Goal: Task Accomplishment & Management: Use online tool/utility

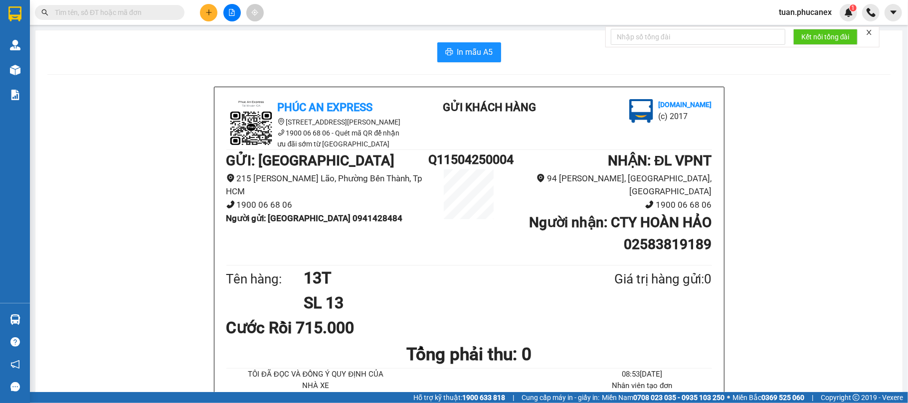
click at [230, 10] on icon "file-add" at bounding box center [231, 12] width 7 height 7
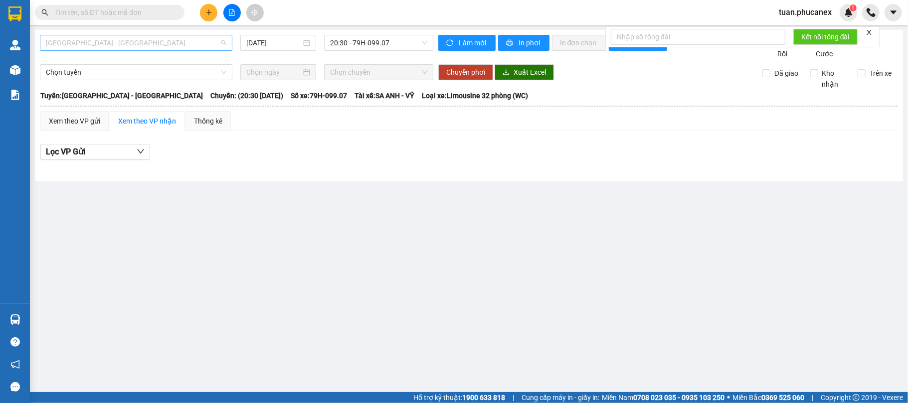
click at [75, 42] on span "[GEOGRAPHIC_DATA] - [GEOGRAPHIC_DATA]" at bounding box center [136, 42] width 180 height 15
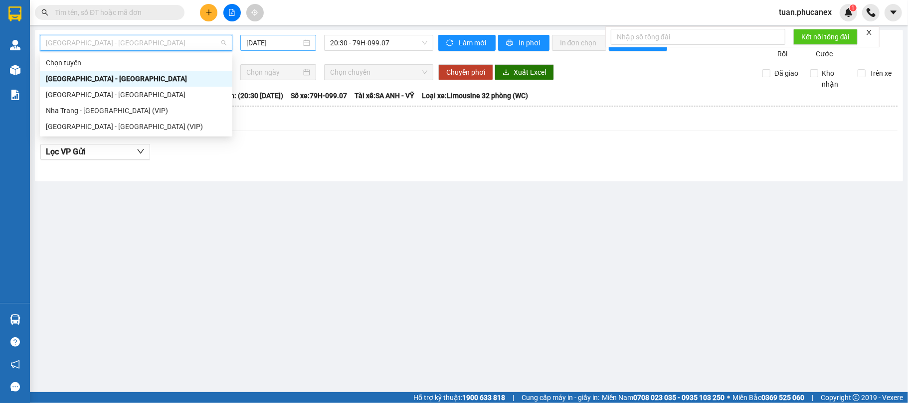
click at [274, 42] on input "[DATE]" at bounding box center [273, 42] width 55 height 11
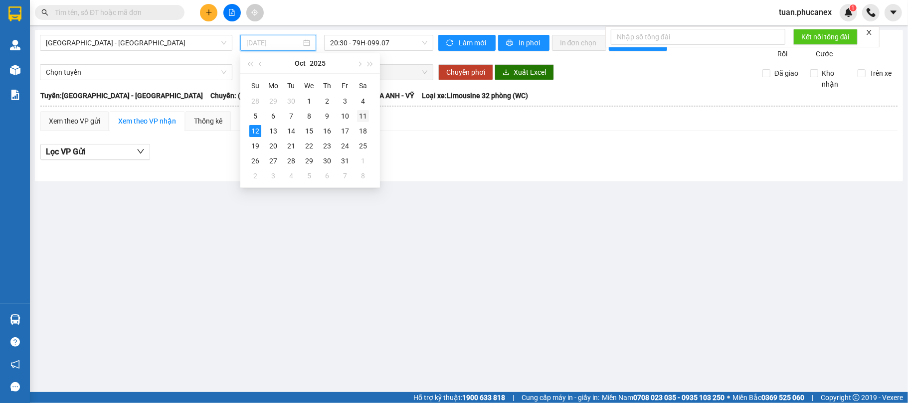
click at [365, 114] on div "11" at bounding box center [363, 116] width 12 height 12
type input "[DATE]"
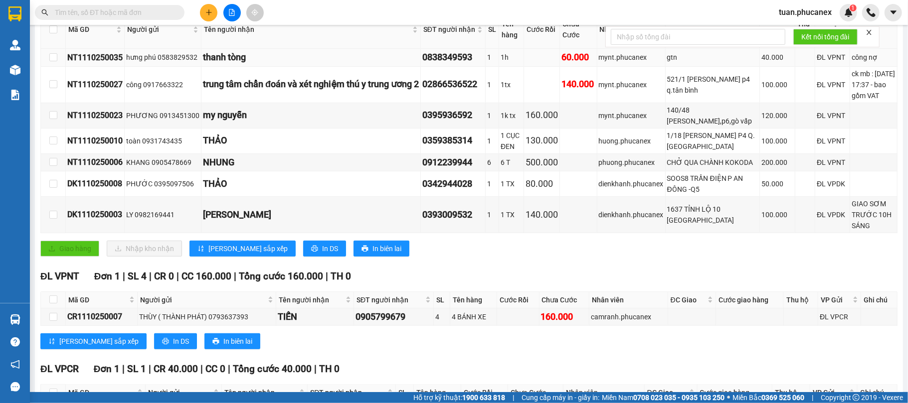
scroll to position [199, 0]
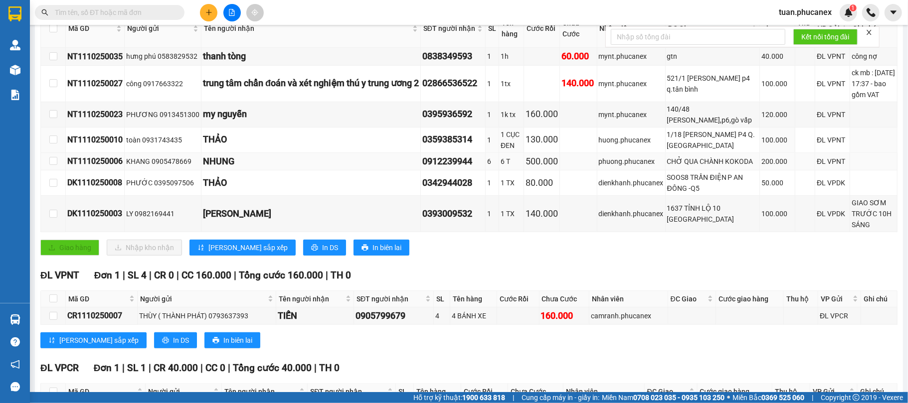
drag, startPoint x: 545, startPoint y: 175, endPoint x: 553, endPoint y: 185, distance: 13.3
click at [545, 178] on tbody "NT1110250035 hưng phú 0583829532 thanh tòng 0838349593 1 1h 60.000 mynt.phucane…" at bounding box center [469, 140] width 857 height 184
click at [722, 167] on div "CHỞ QUA CHÀNH KOKODA" at bounding box center [712, 161] width 91 height 11
click at [143, 9] on div "Click to sort ascending" at bounding box center [163, 17] width 78 height 17
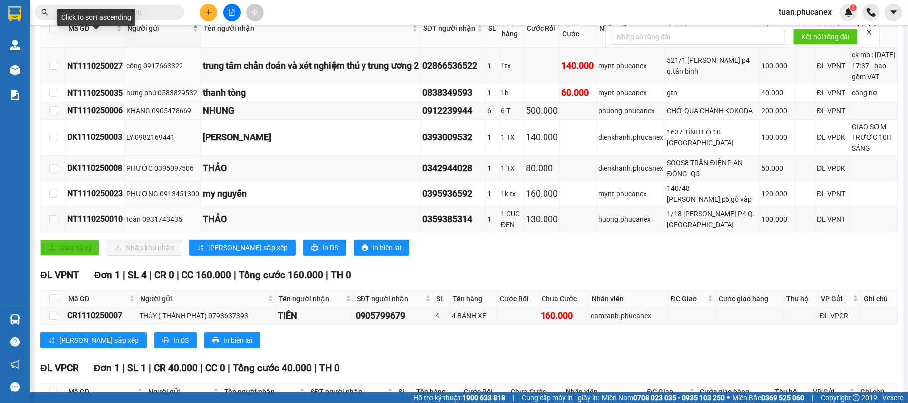
click at [86, 15] on div "Click to sort ascending" at bounding box center [96, 17] width 78 height 17
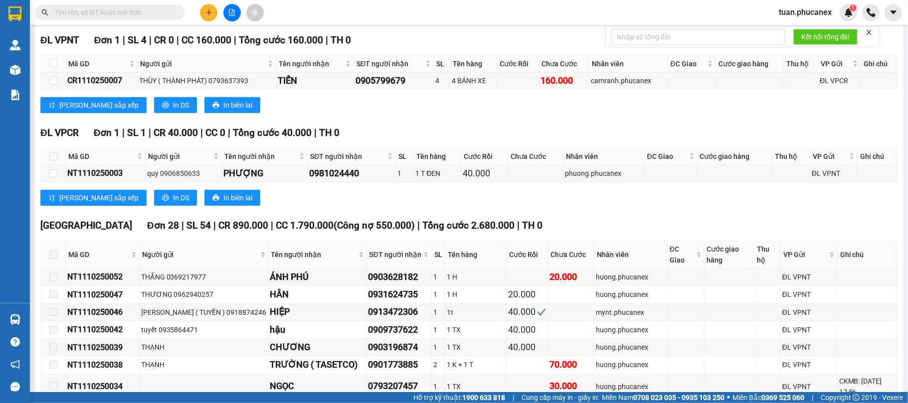
scroll to position [531, 0]
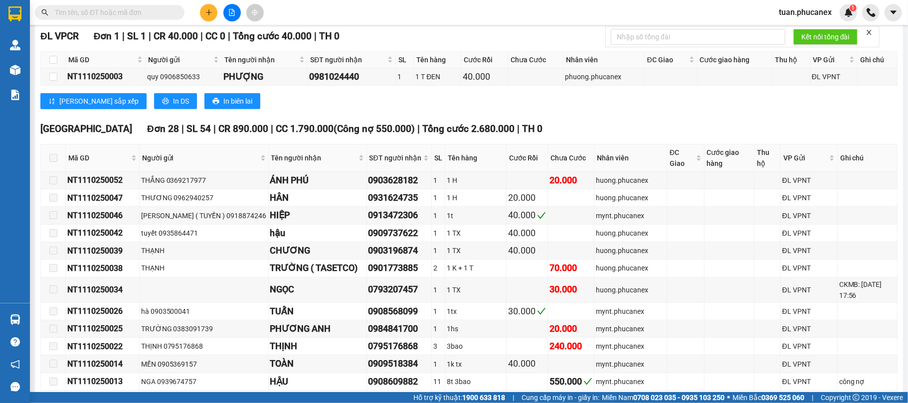
click at [164, 12] on input "text" at bounding box center [114, 12] width 118 height 11
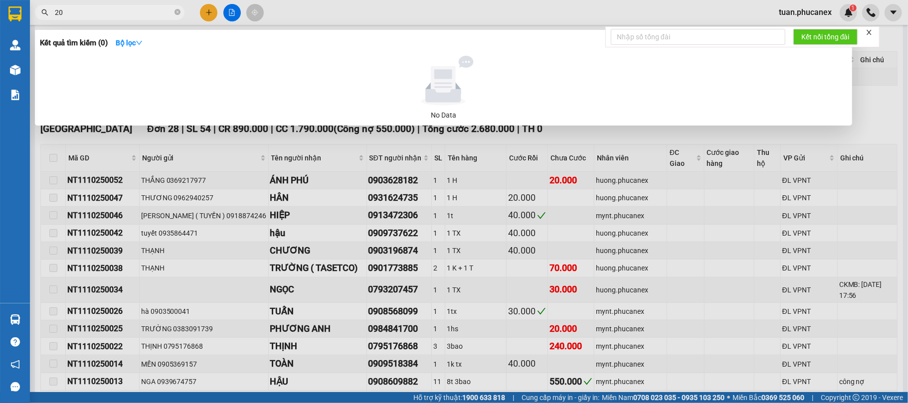
type input "2"
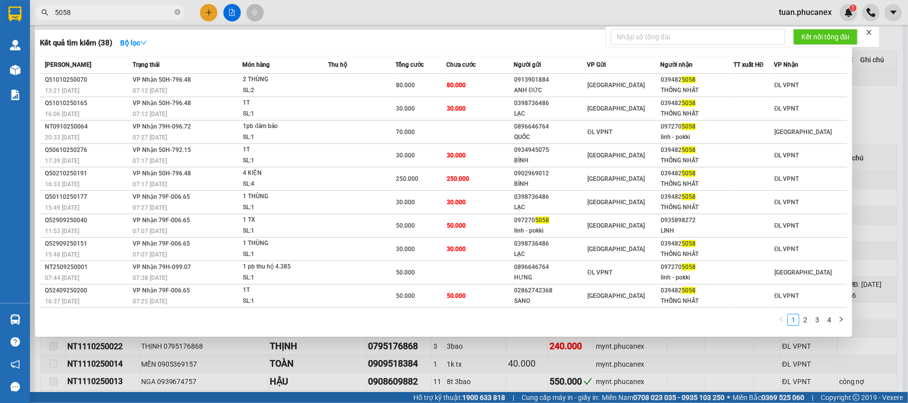
type input "5058"
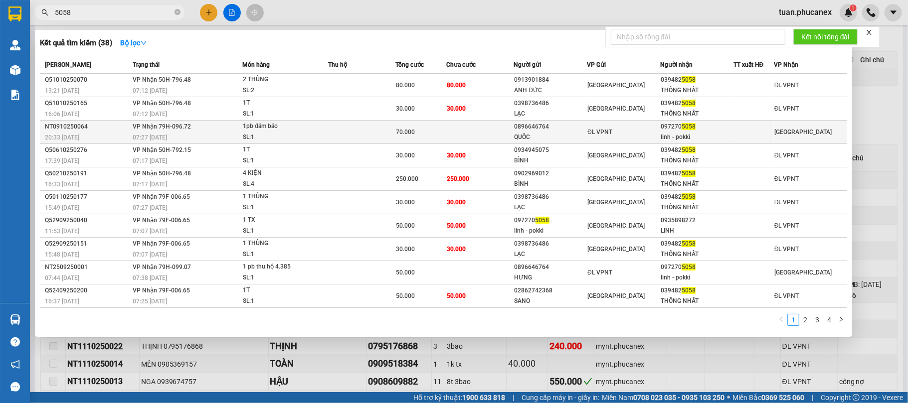
click at [729, 136] on div "linh - pokki" at bounding box center [697, 137] width 72 height 10
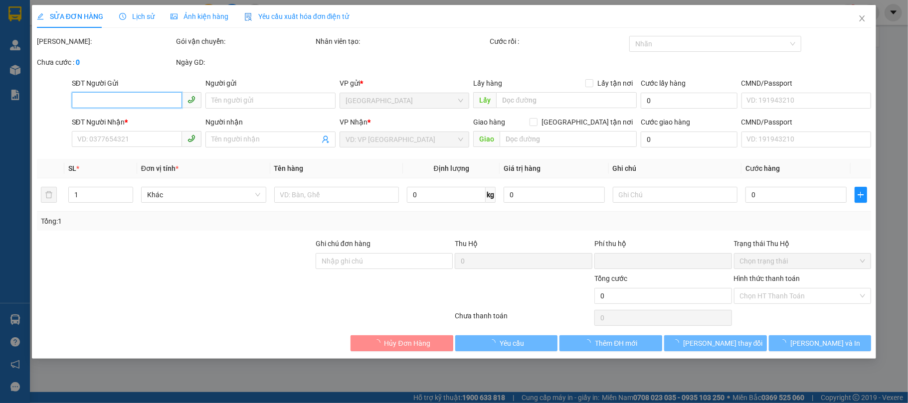
type input "0896646764"
type input "QUỐC"
type input "0972705058"
type input "linh - pokki"
type input "0"
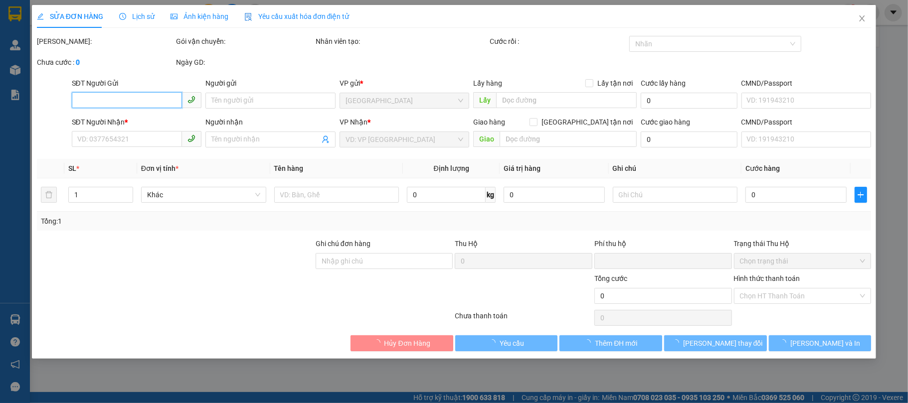
type input "70.000"
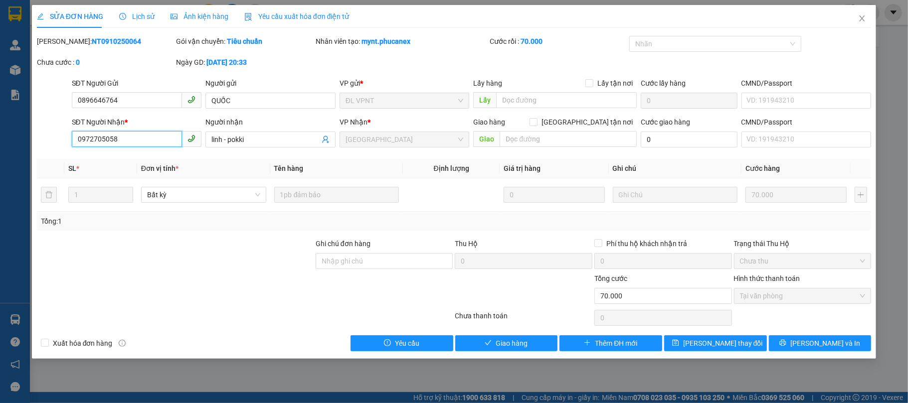
click at [132, 139] on input "0972705058" at bounding box center [127, 139] width 111 height 16
click at [858, 16] on span "Close" at bounding box center [862, 19] width 28 height 28
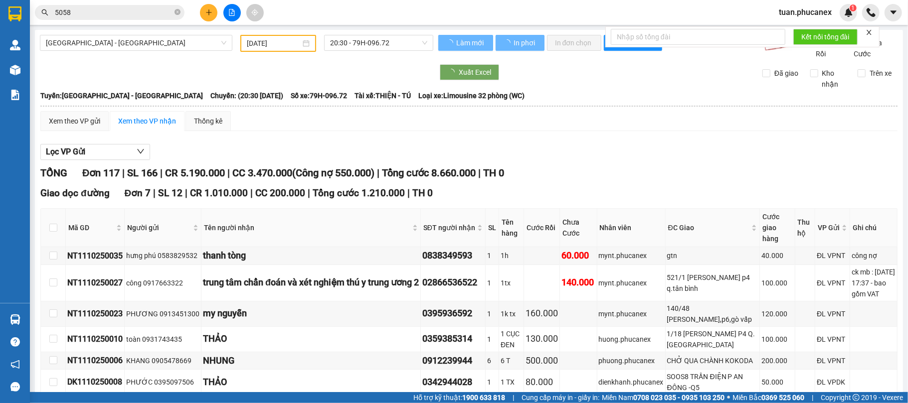
click at [92, 19] on span "5058" at bounding box center [110, 12] width 150 height 15
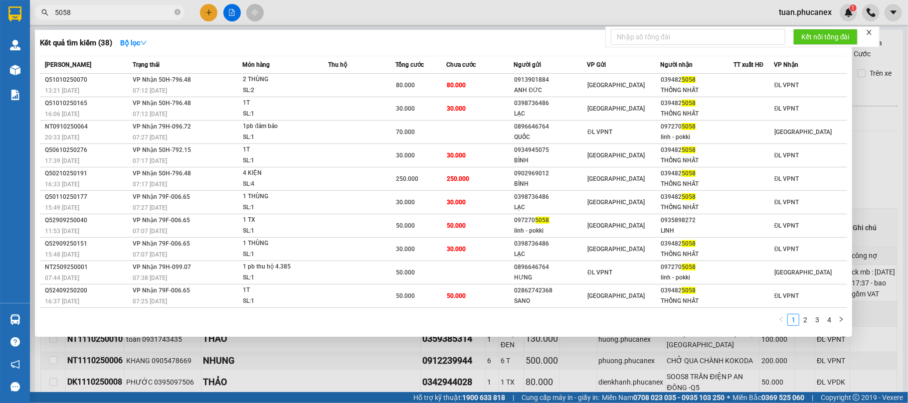
click at [92, 19] on span "5058" at bounding box center [110, 12] width 150 height 15
click at [92, 14] on input "5058" at bounding box center [114, 12] width 118 height 11
click at [92, 13] on input "5058" at bounding box center [114, 12] width 118 height 11
paste input "097270"
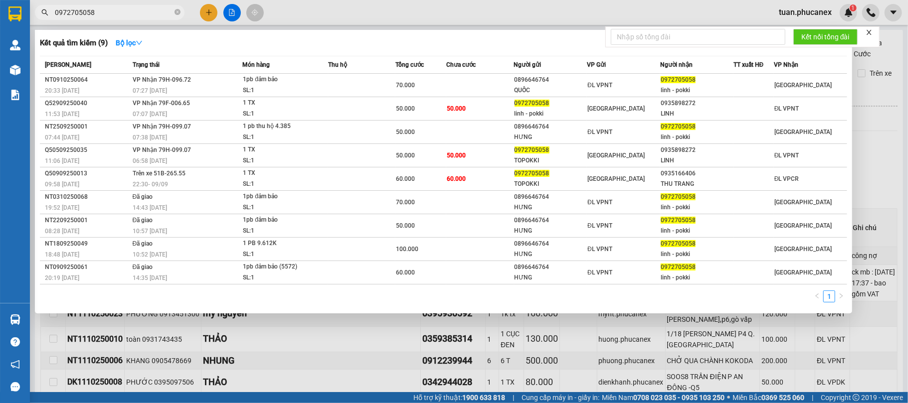
type input "0972705058"
